Goal: Task Accomplishment & Management: Complete application form

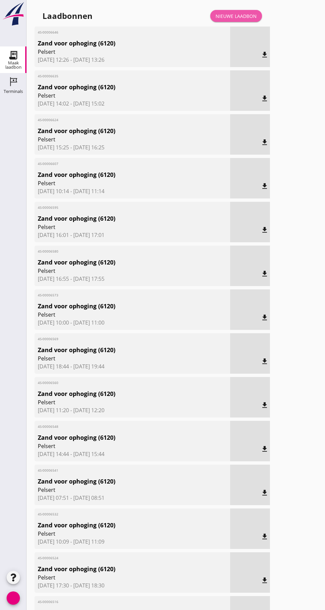
click at [241, 15] on font "Nieuwe laadbon" at bounding box center [236, 16] width 41 height 6
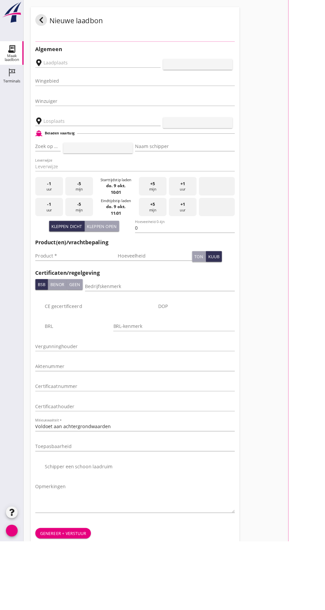
click at [95, 71] on input "text" at bounding box center [105, 70] width 113 height 11
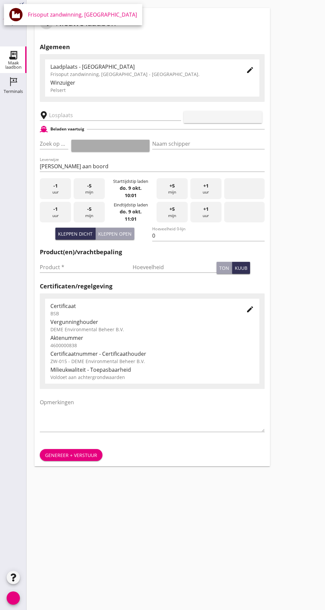
click at [95, 140] on button "toevoegen" at bounding box center [110, 146] width 78 height 12
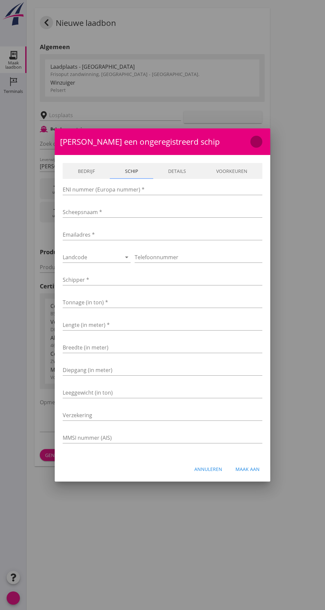
click at [253, 146] on button "dichtbij" at bounding box center [256, 142] width 12 height 12
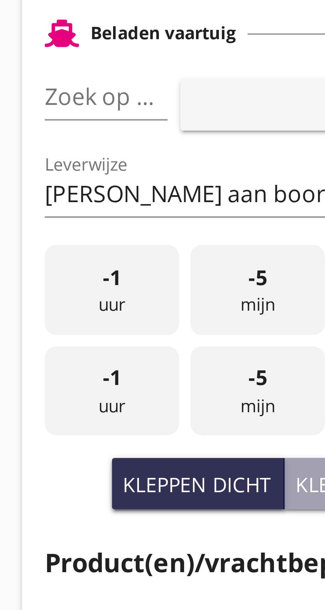
click at [48, 143] on input "Zoek op (scheeps)naam" at bounding box center [45, 143] width 10 height 11
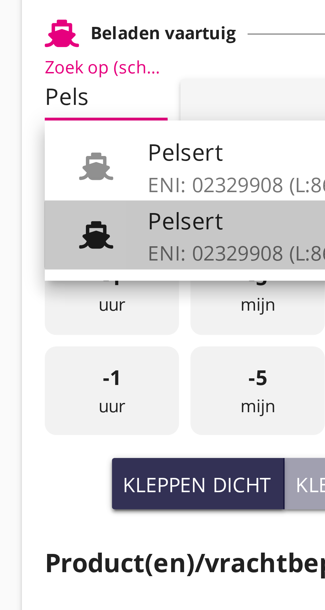
click at [73, 176] on div "Pelsert" at bounding box center [95, 173] width 63 height 8
type input "Pelsert"
type input "[PERSON_NAME]"
type input "1087"
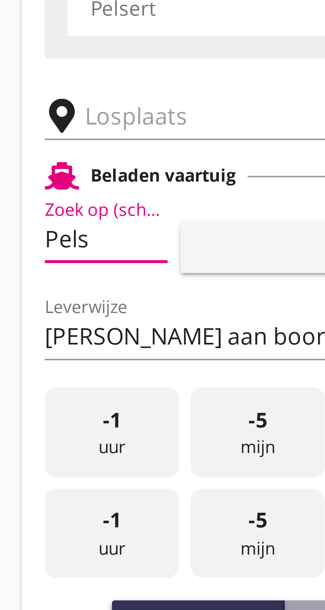
type input "Pelsert"
click at [54, 115] on input "text" at bounding box center [105, 115] width 113 height 11
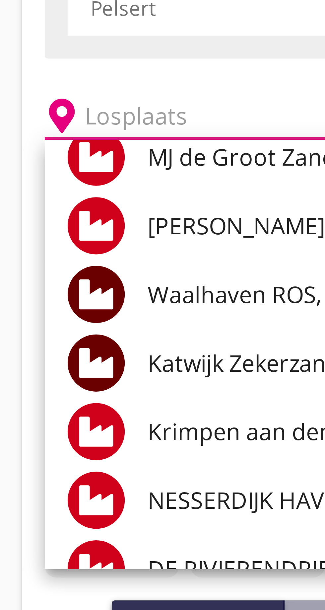
scroll to position [33, 0]
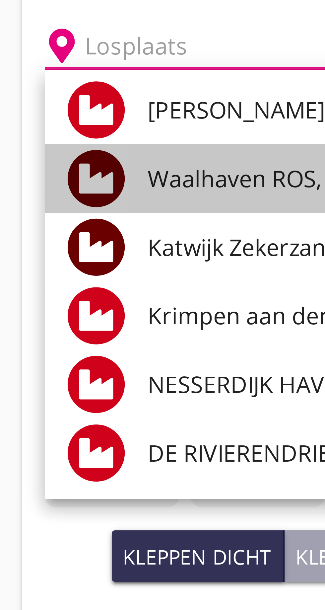
click at [85, 147] on font "Waalhaven ROS, [GEOGRAPHIC_DATA]" at bounding box center [111, 145] width 95 height 7
type input "Waalhaven ROS, [GEOGRAPHIC_DATA]"
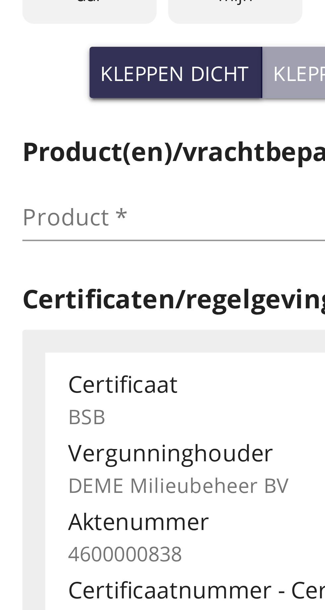
click at [56, 268] on input "Product *" at bounding box center [82, 267] width 84 height 11
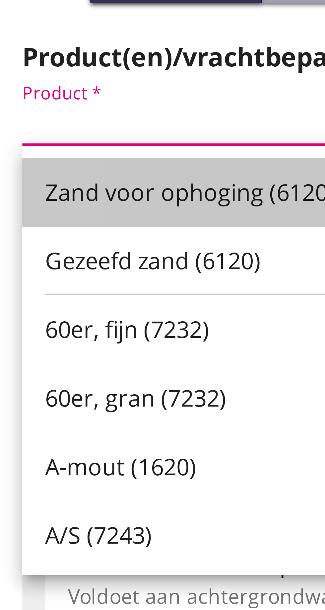
click at [81, 283] on font "Zand voor ophoging (6120)" at bounding box center [78, 283] width 67 height 7
type input "Zand voor ophoging (6120)"
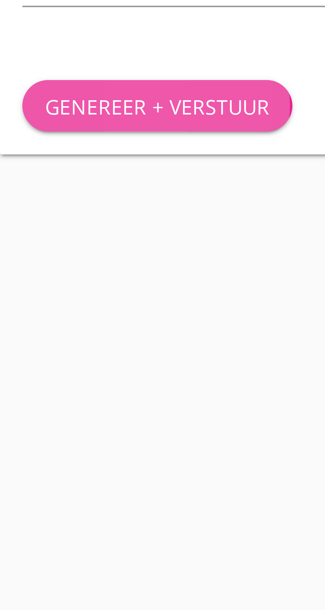
click at [77, 453] on font "Genereer + verstuur" at bounding box center [71, 455] width 52 height 6
